Goal: Task Accomplishment & Management: Manage account settings

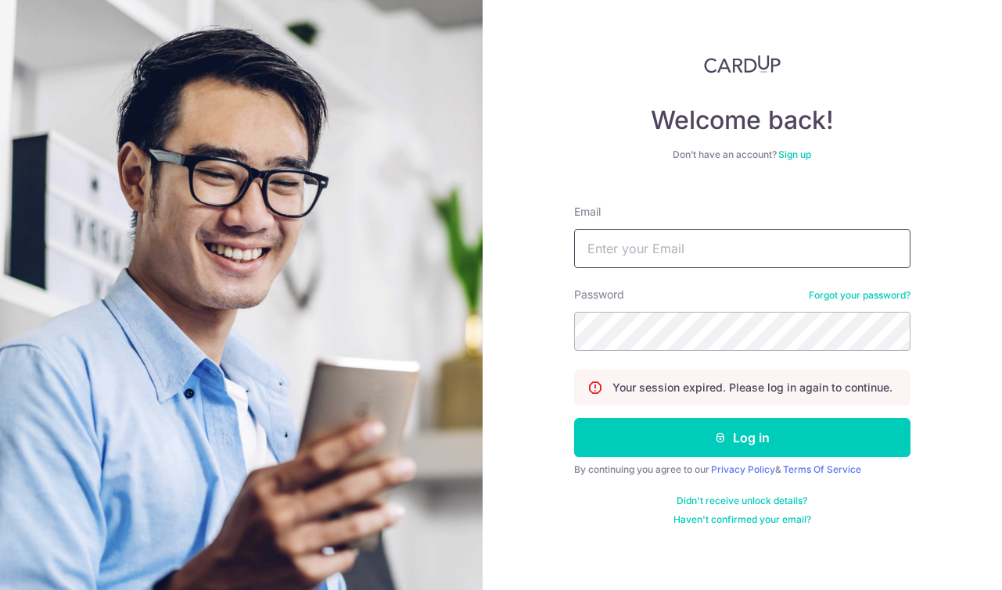
type input "[EMAIL_ADDRESS][DOMAIN_NAME]"
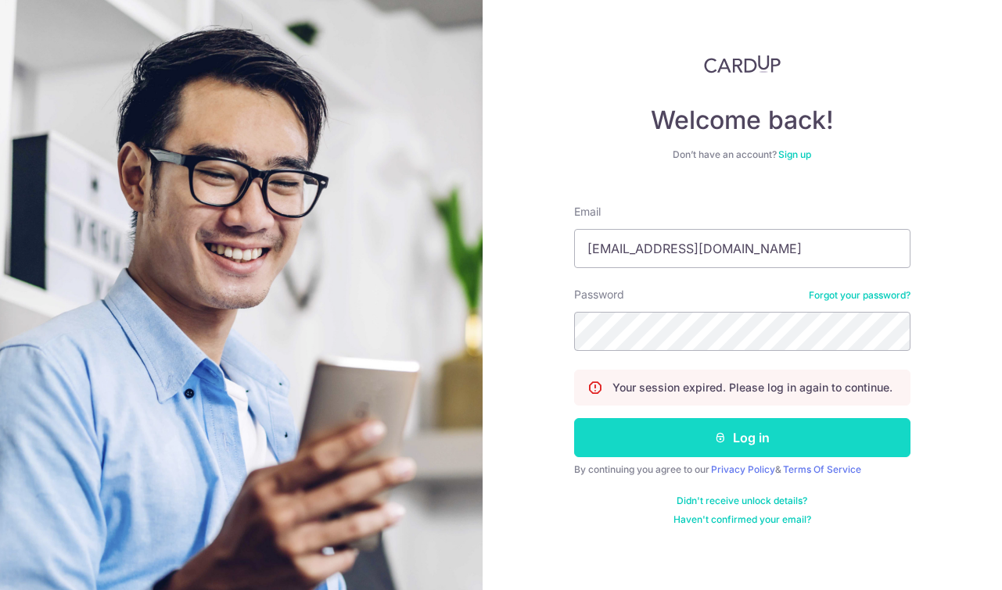
click at [657, 449] on button "Log in" at bounding box center [742, 437] width 336 height 39
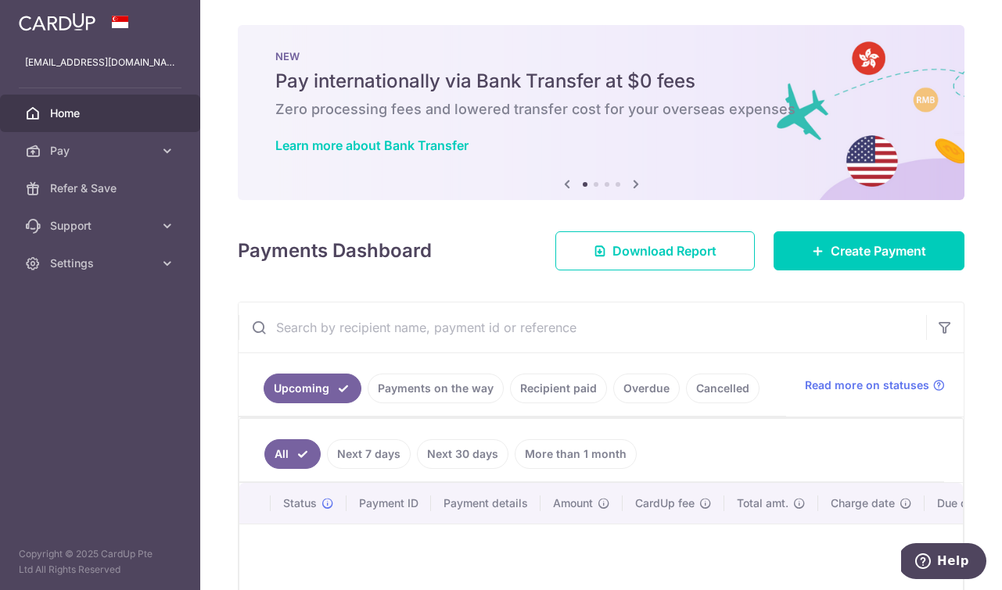
click at [443, 377] on link "Payments on the way" at bounding box center [436, 389] width 136 height 30
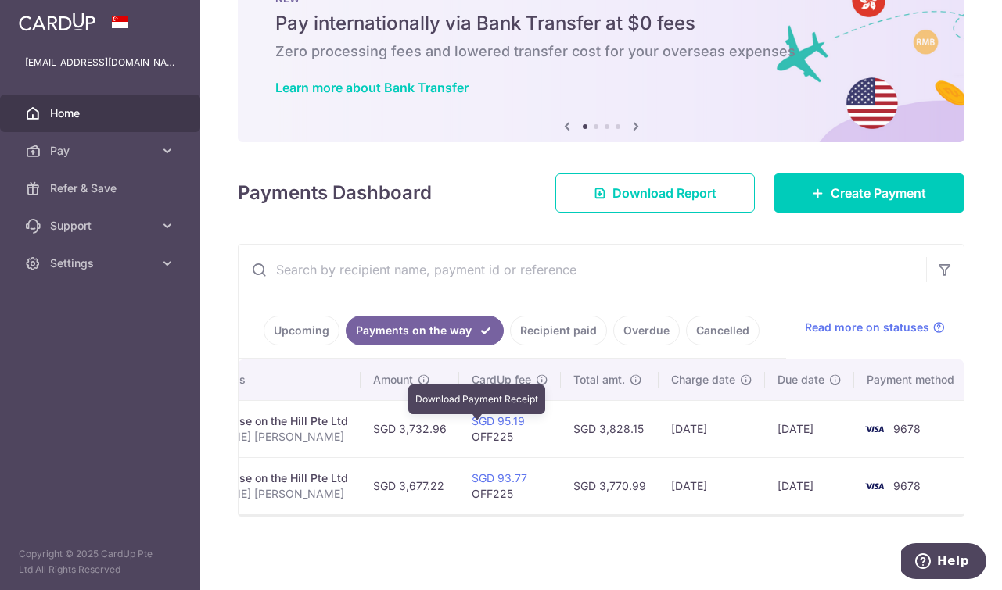
scroll to position [0, 389]
